Goal: Find specific page/section: Find specific page/section

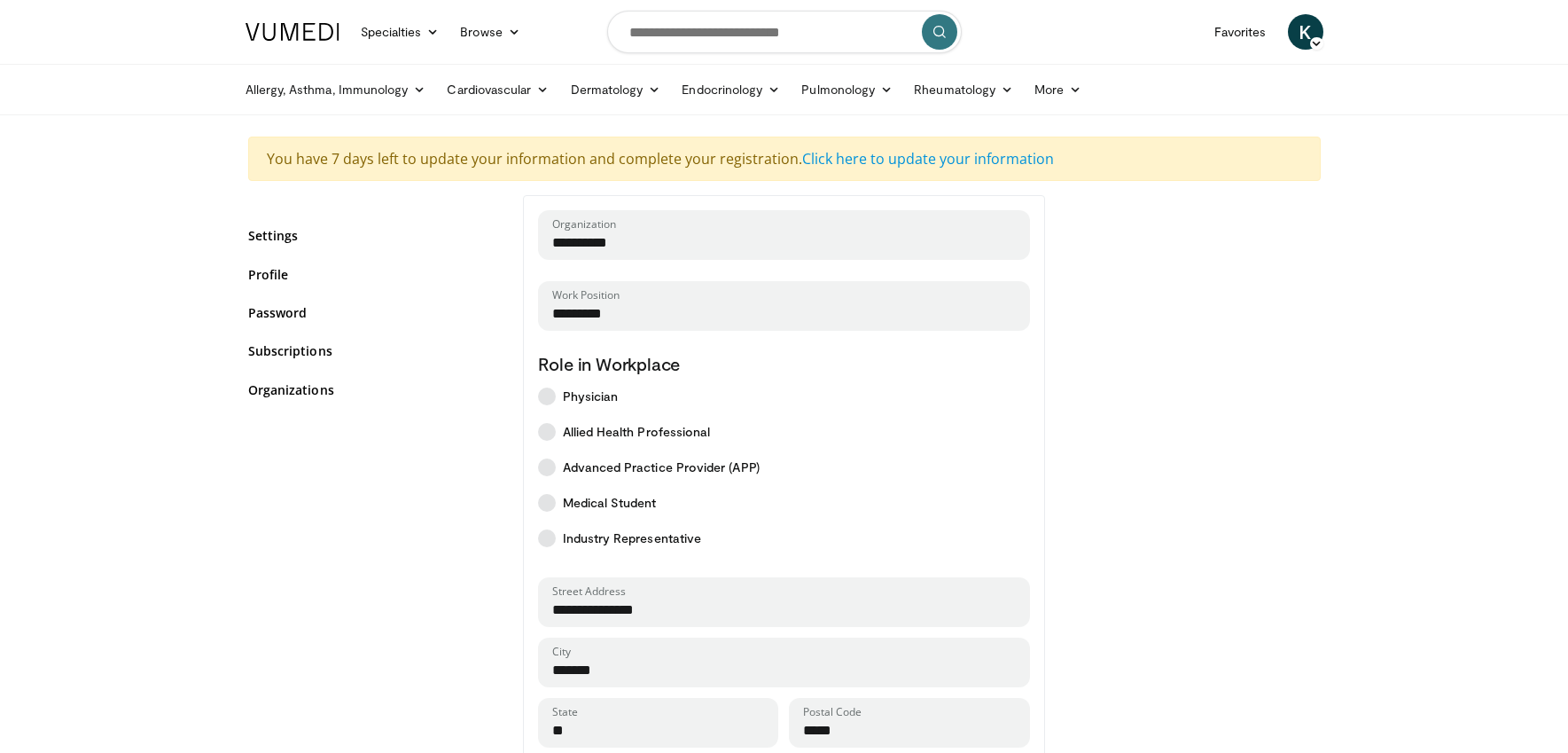
select select "*"
select select "****"
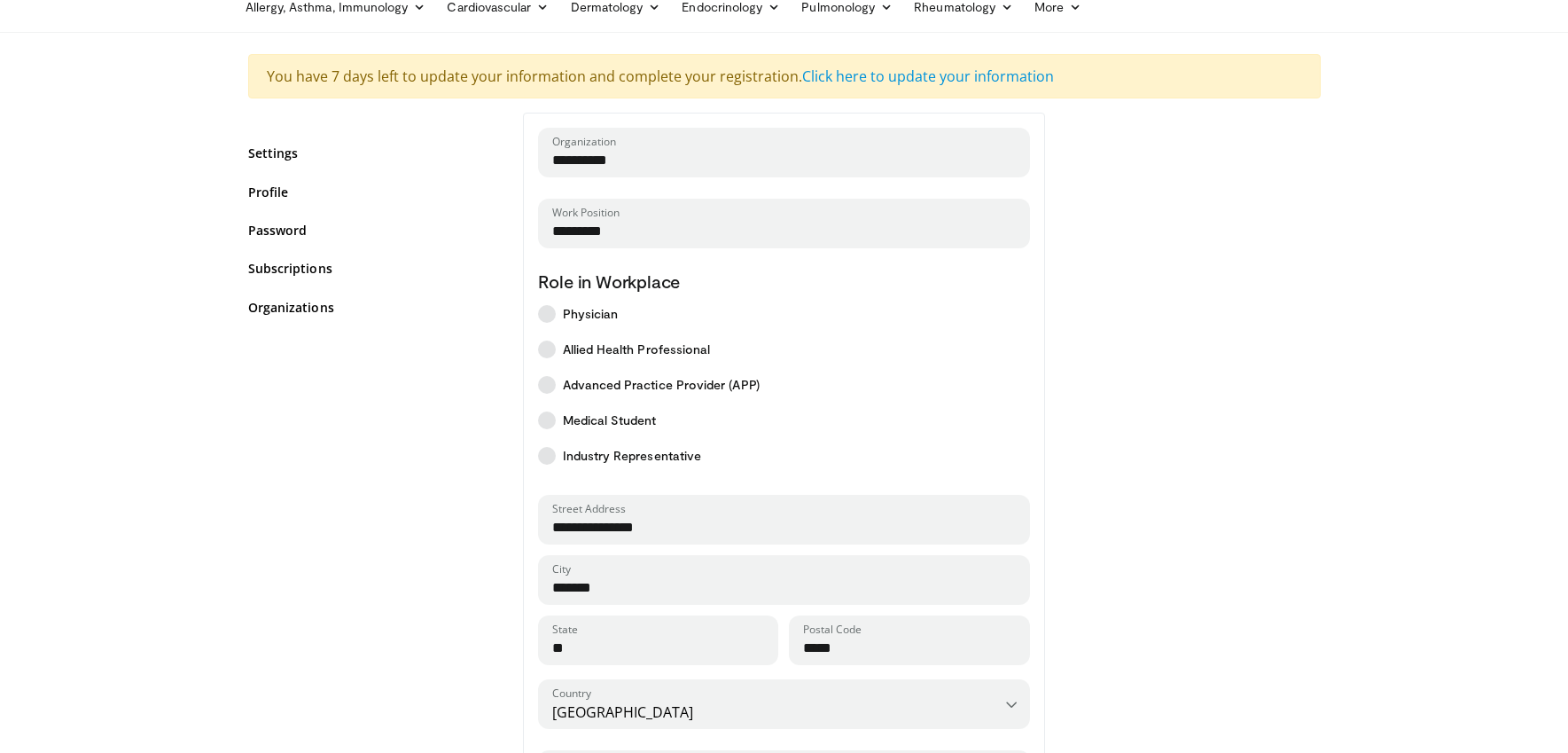
scroll to position [82, 0]
click at [457, 251] on div "Settings Profile Password Subscriptions Organizations" at bounding box center [372, 240] width 248 height 214
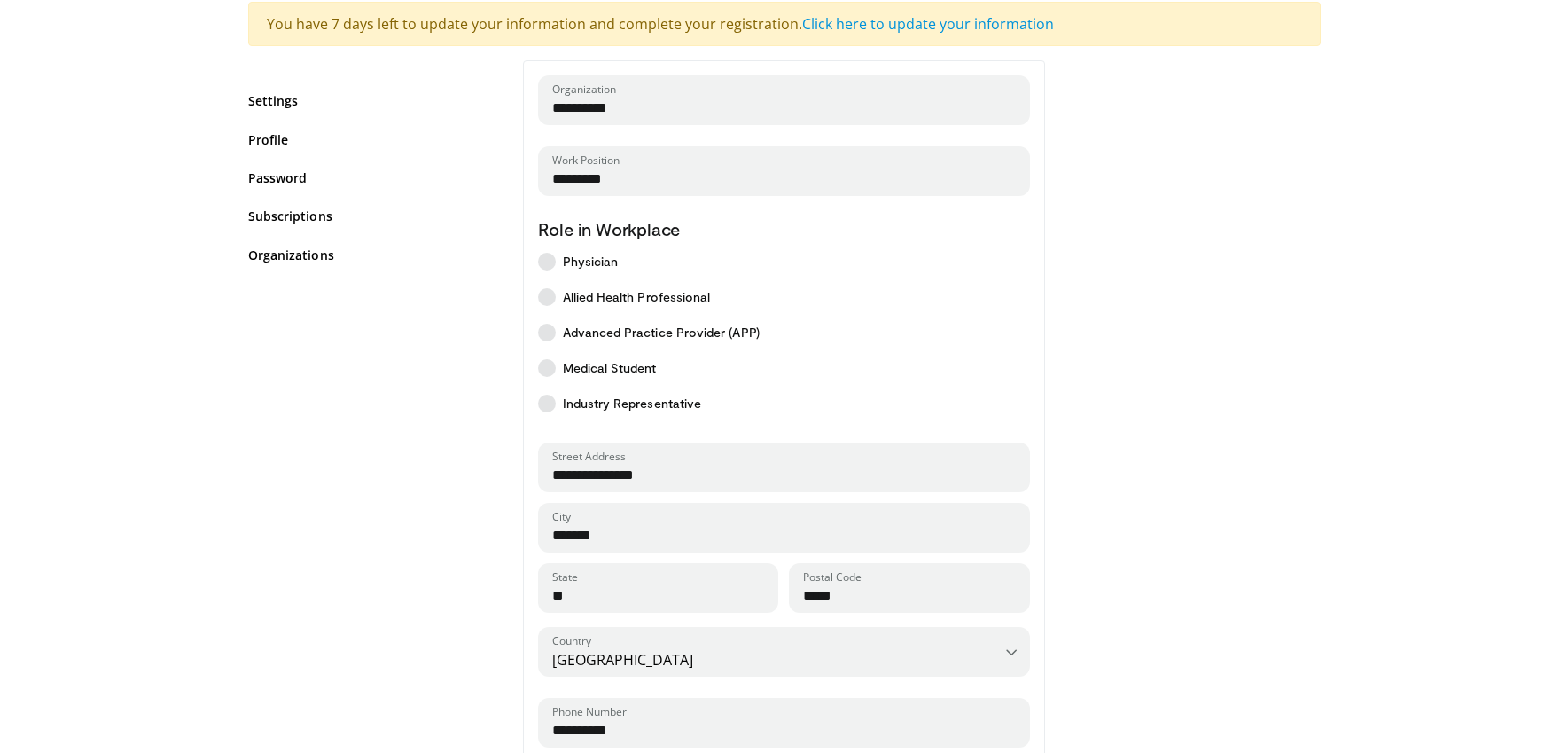
scroll to position [0, 0]
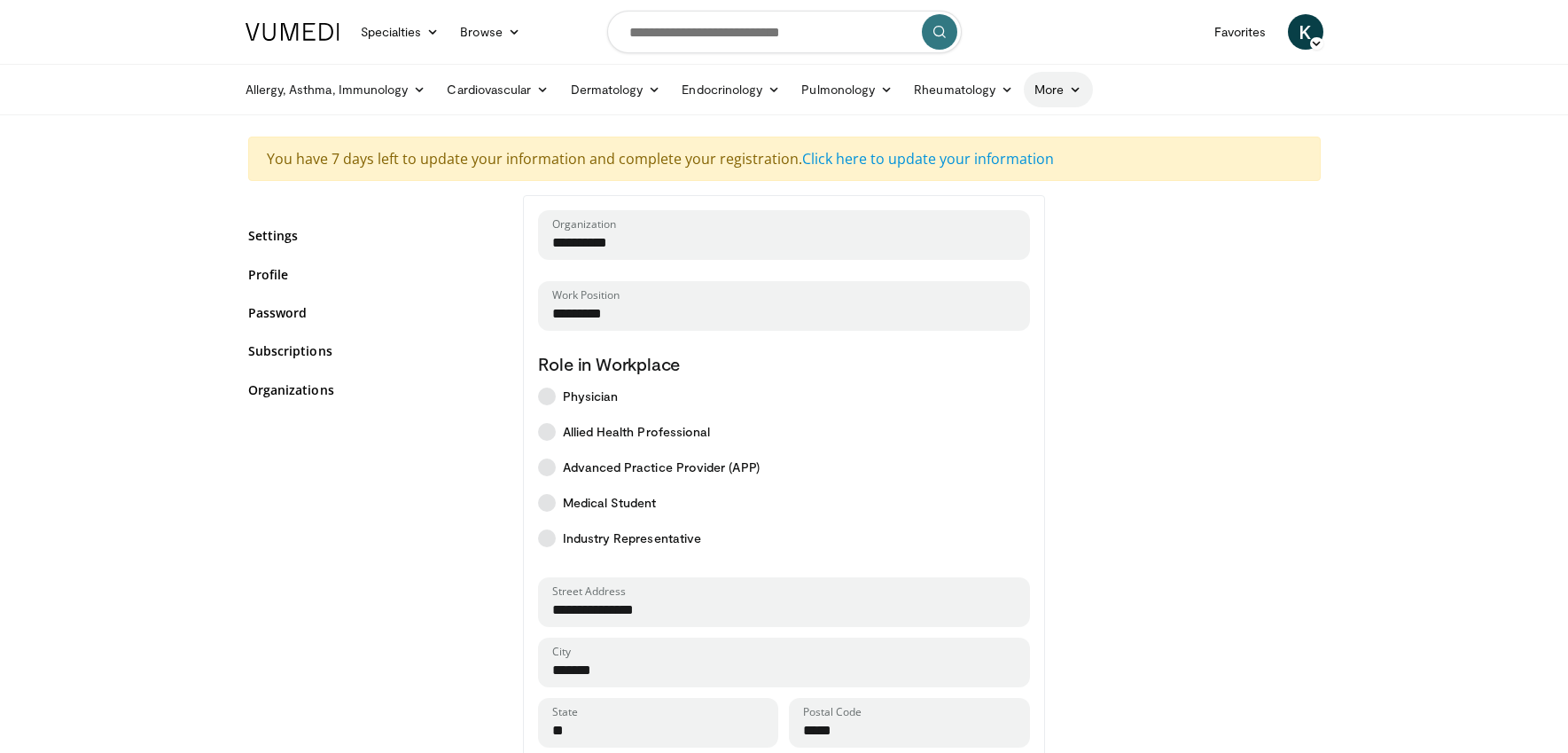
click at [1047, 90] on link "More" at bounding box center [1057, 90] width 68 height 35
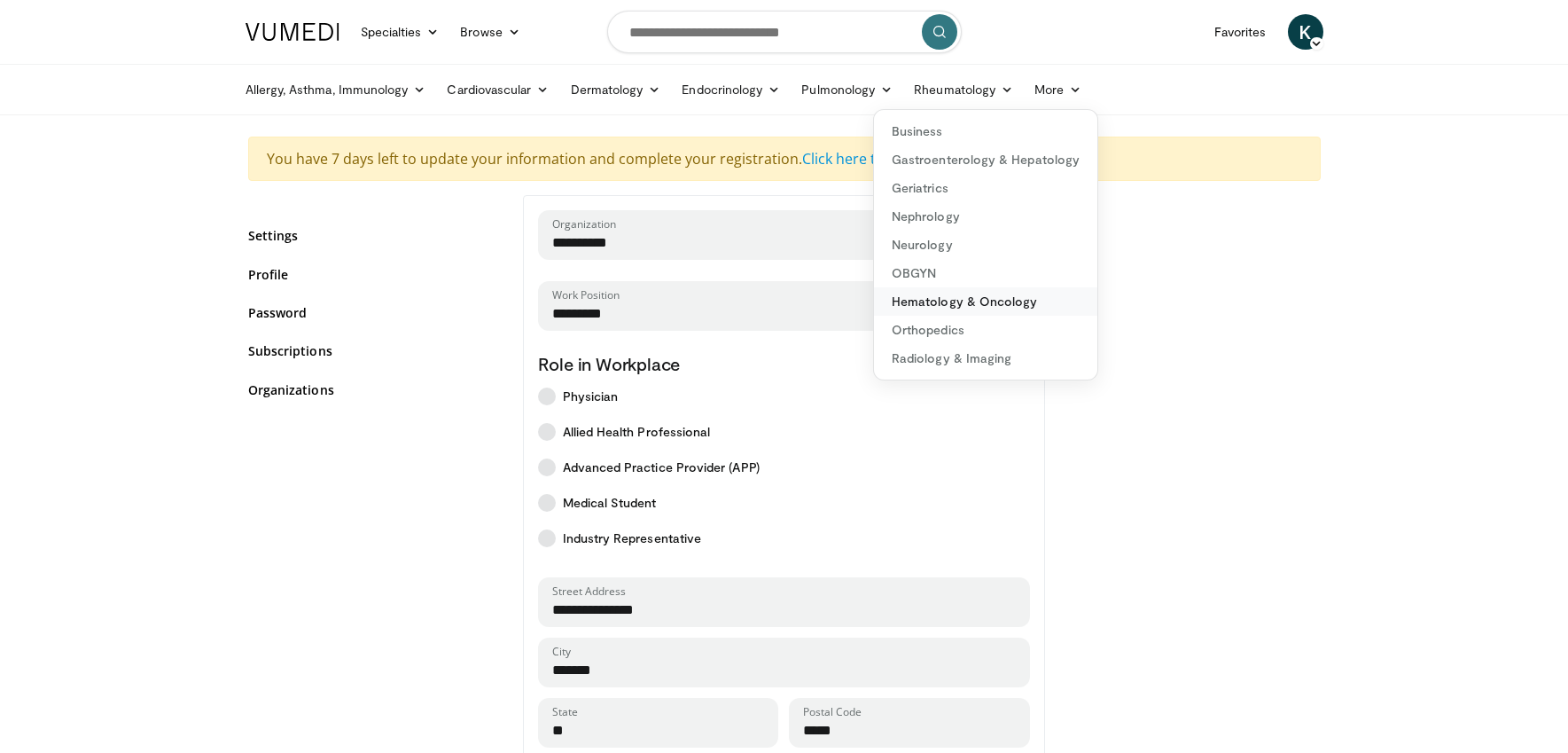
click at [930, 306] on link "Hematology & Oncology" at bounding box center [985, 302] width 223 height 28
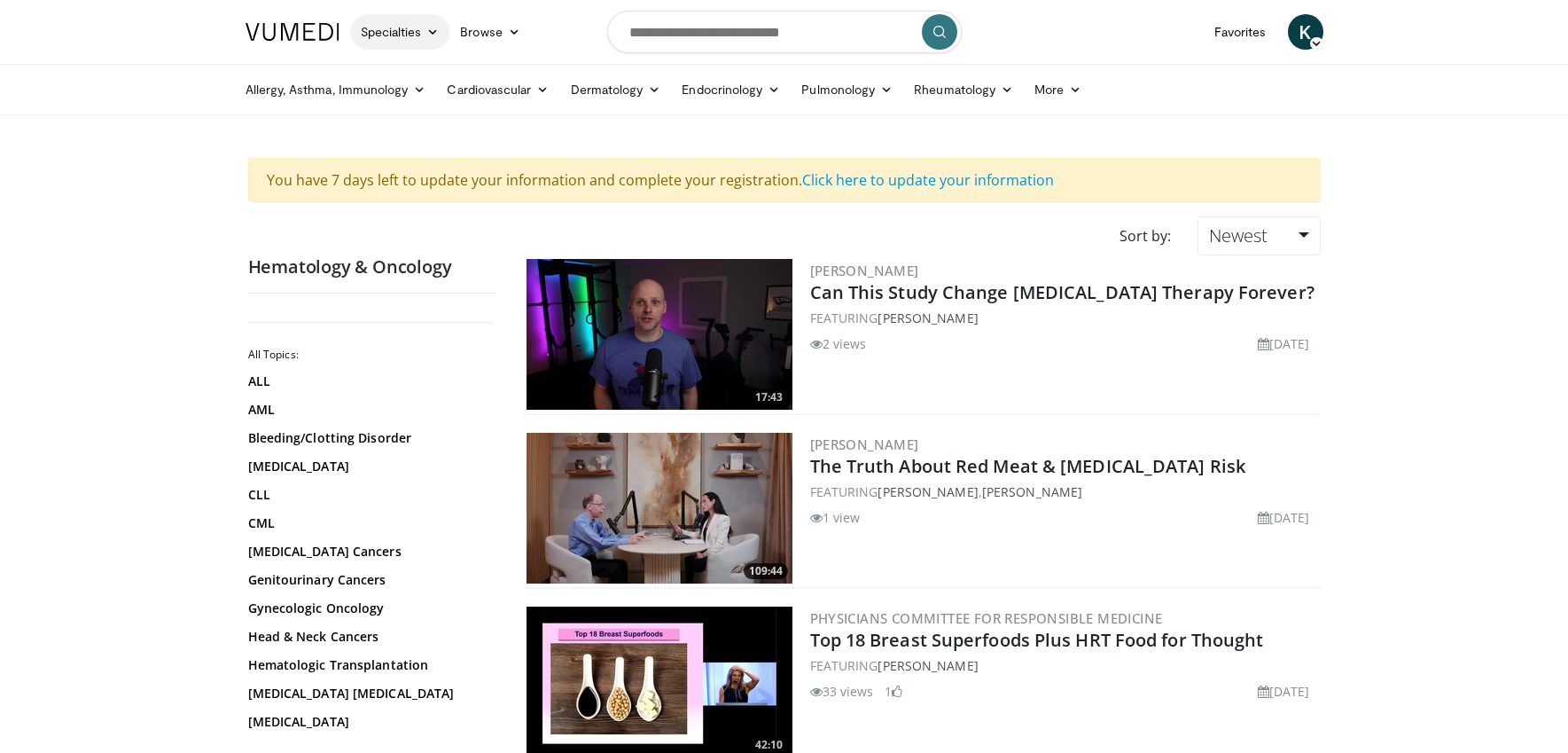
click at [421, 31] on link "Specialties" at bounding box center [400, 32] width 100 height 35
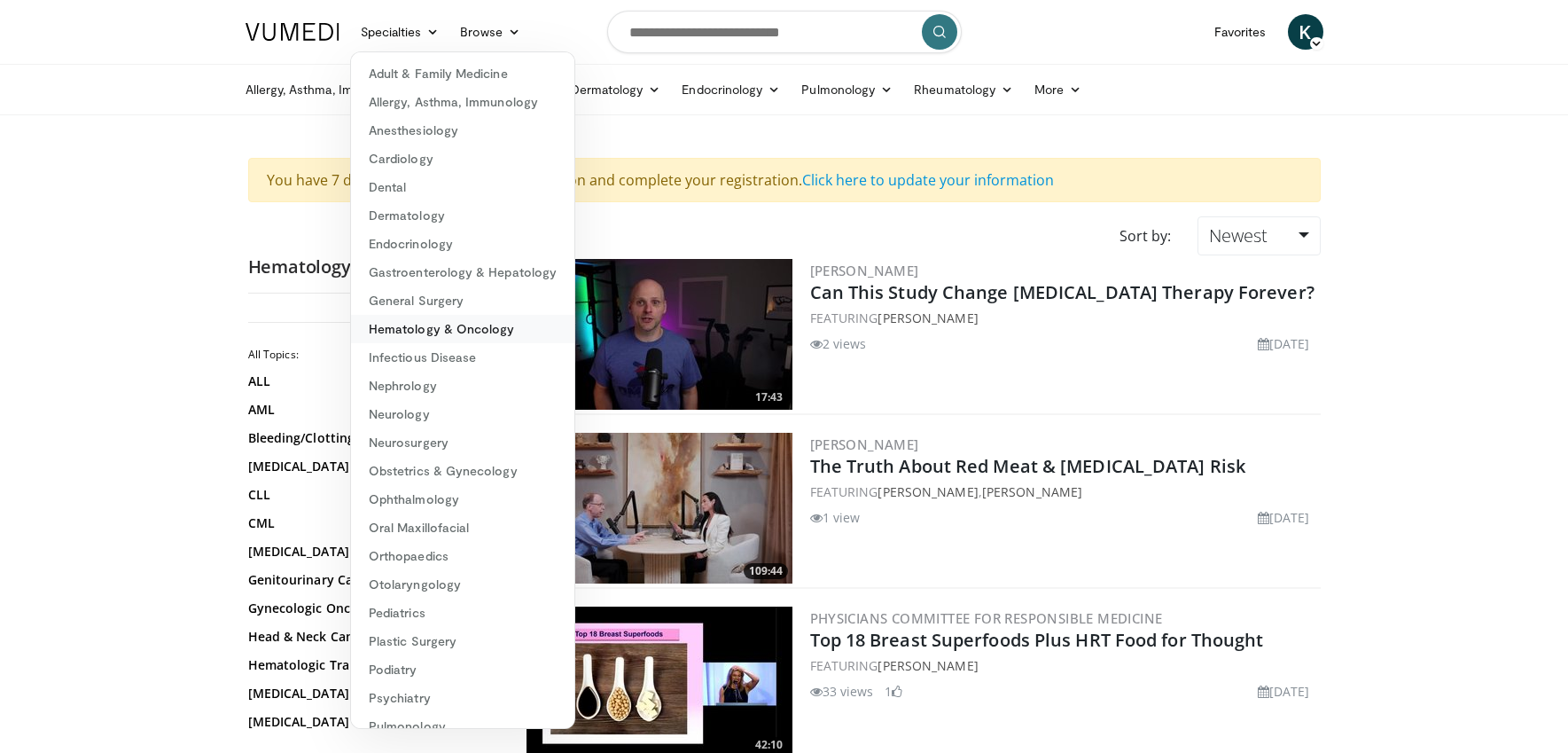
click at [438, 332] on link "Hematology & Oncology" at bounding box center [463, 329] width 223 height 28
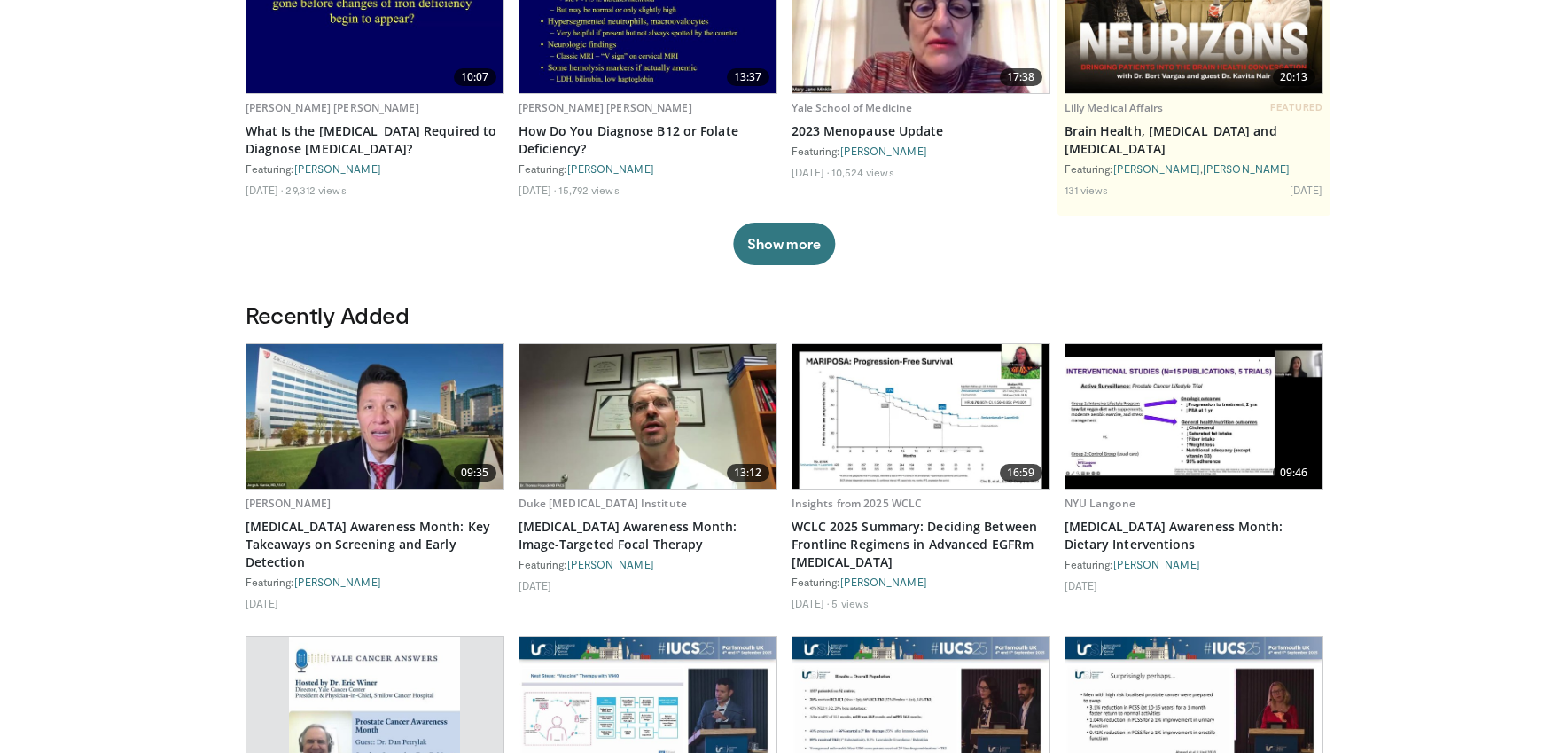
scroll to position [291, 0]
